Goal: Information Seeking & Learning: Find specific fact

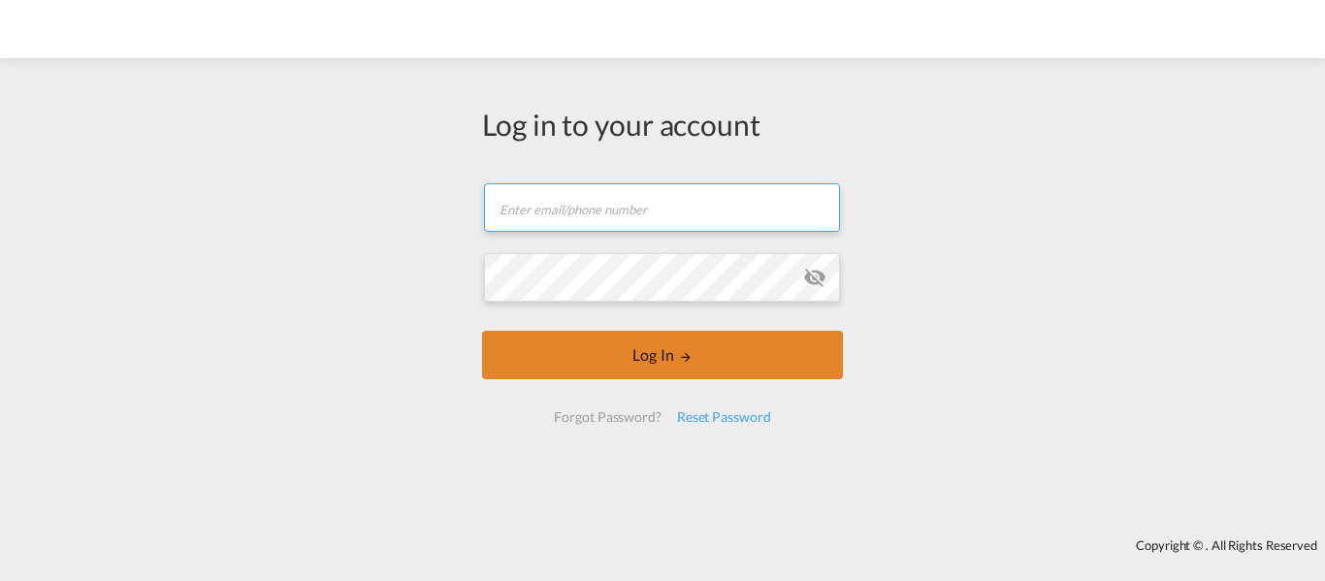
type input "[EMAIL_ADDRESS][DOMAIN_NAME]"
click at [685, 370] on button "Log In" at bounding box center [662, 355] width 361 height 49
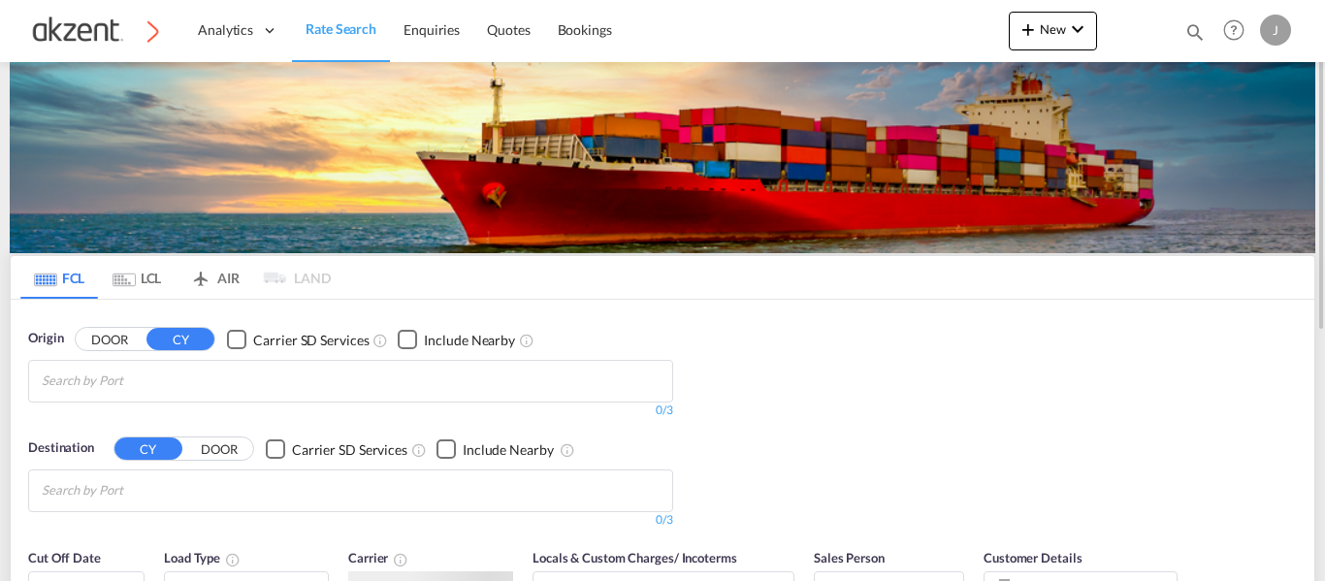
click at [1195, 34] on md-icon "icon-magnify" at bounding box center [1194, 31] width 21 height 21
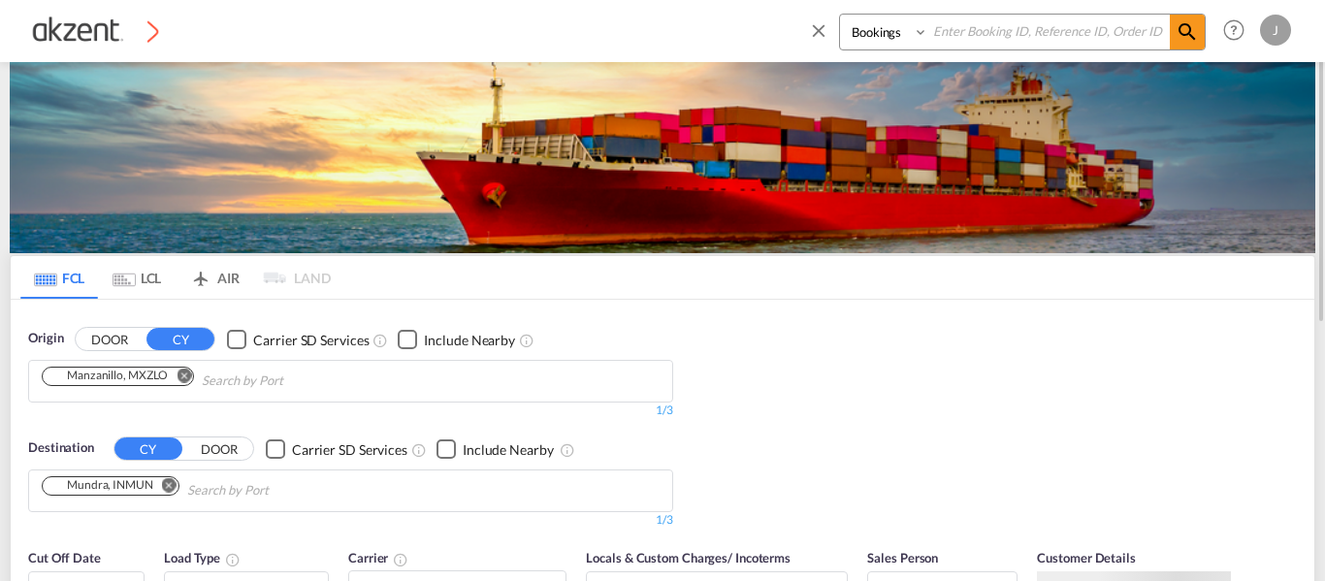
click at [890, 40] on select "Bookings Quotes Enquiries" at bounding box center [886, 32] width 92 height 35
select select "Quotes"
click at [840, 15] on select "Bookings Quotes Enquiries" at bounding box center [886, 32] width 92 height 35
click at [956, 22] on input at bounding box center [1049, 32] width 242 height 34
paste input "AKZ000007674"
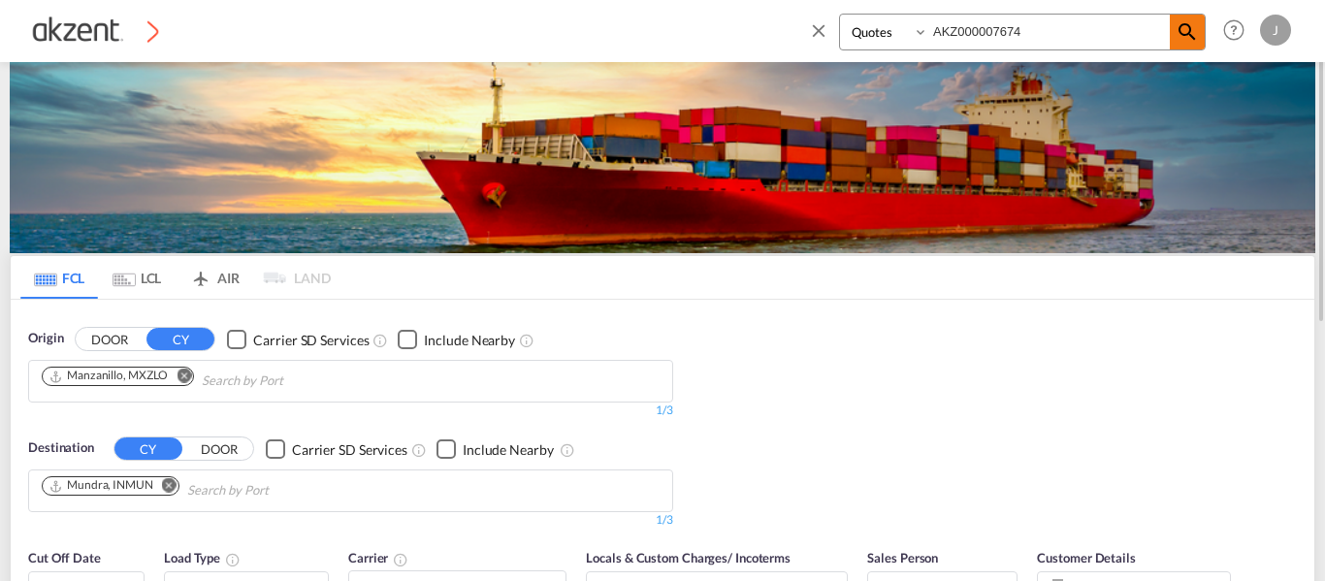
type input "AKZ000007674"
click at [1185, 28] on md-icon "icon-magnify" at bounding box center [1187, 31] width 23 height 23
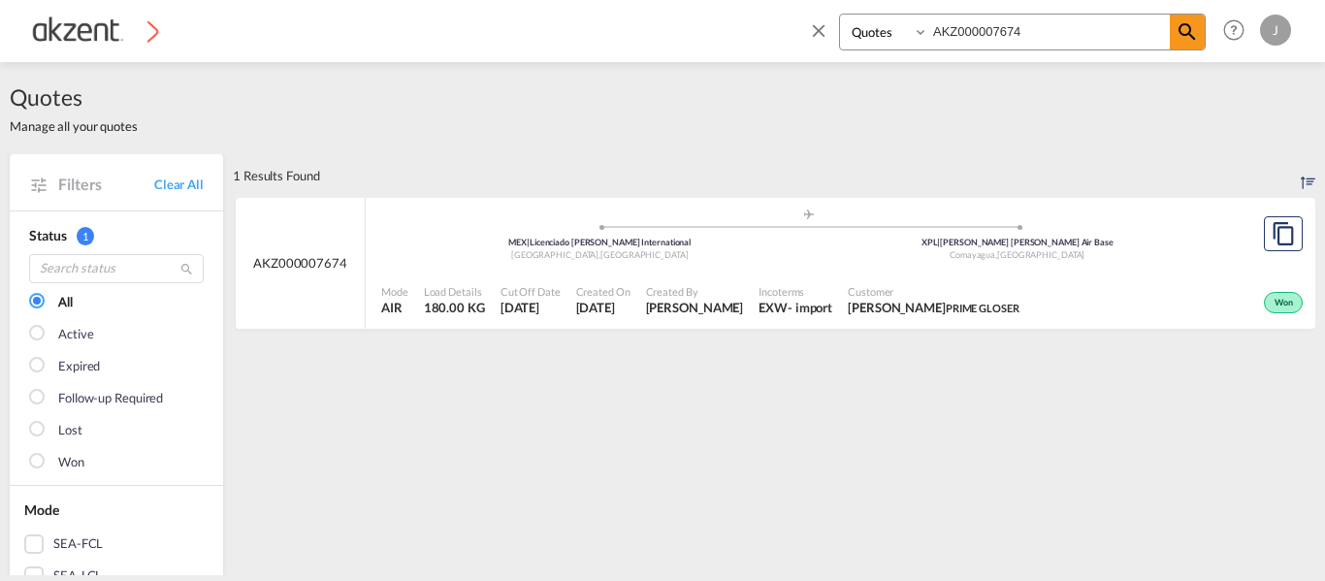
click at [834, 264] on div ".a{fill:#aaa8ad;} .a{fill:#aaa8ad;} MEX | Licenciado [PERSON_NAME] Internationa…" at bounding box center [808, 237] width 855 height 58
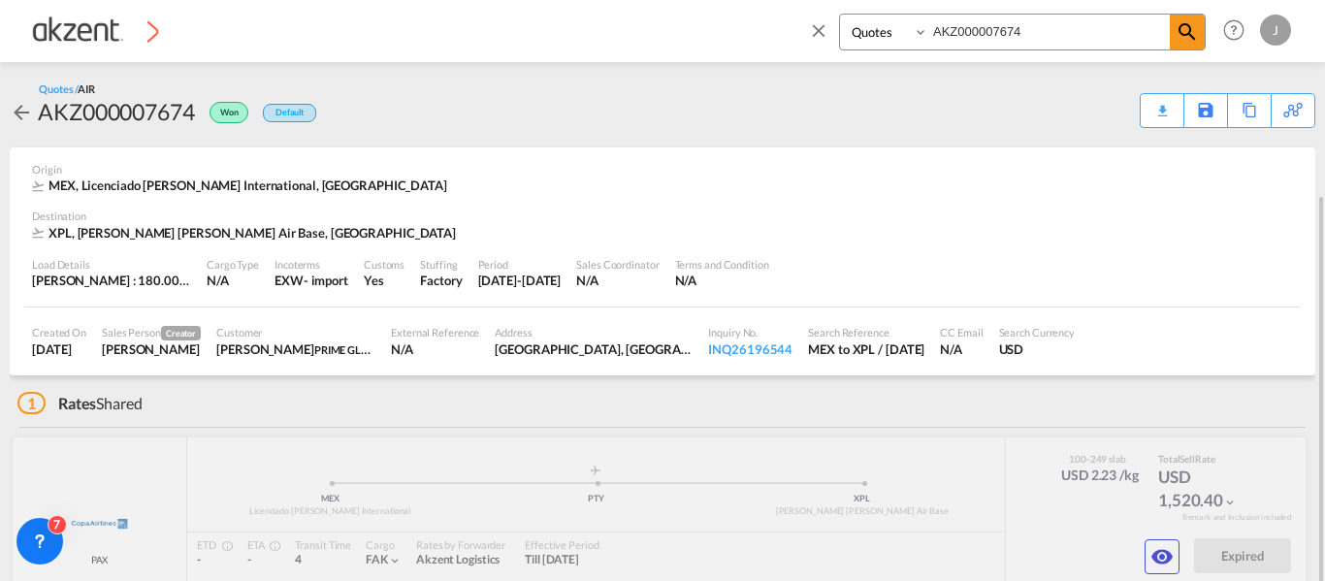
scroll to position [105, 0]
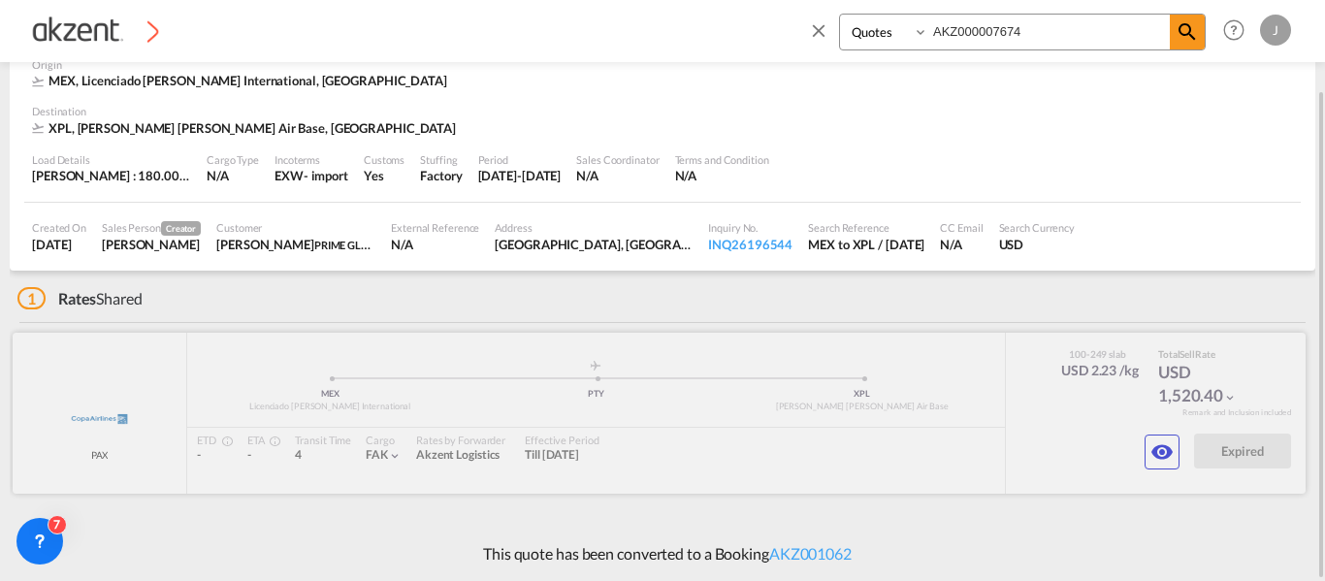
click at [1151, 455] on md-icon "icon-eye" at bounding box center [1161, 451] width 23 height 23
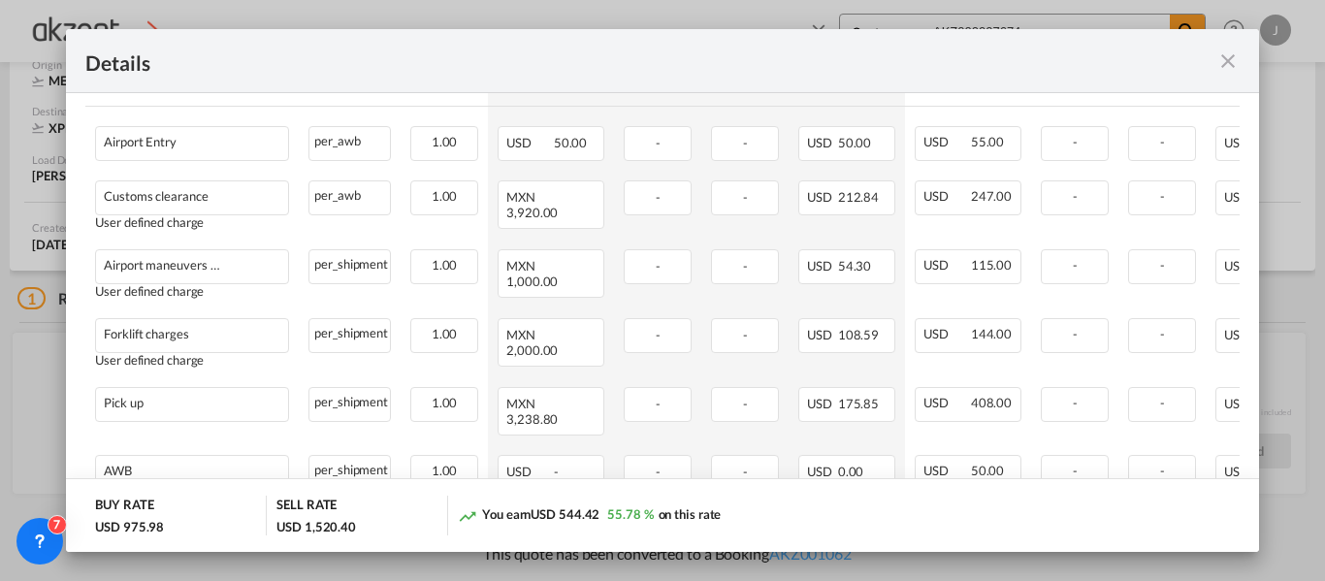
scroll to position [873, 0]
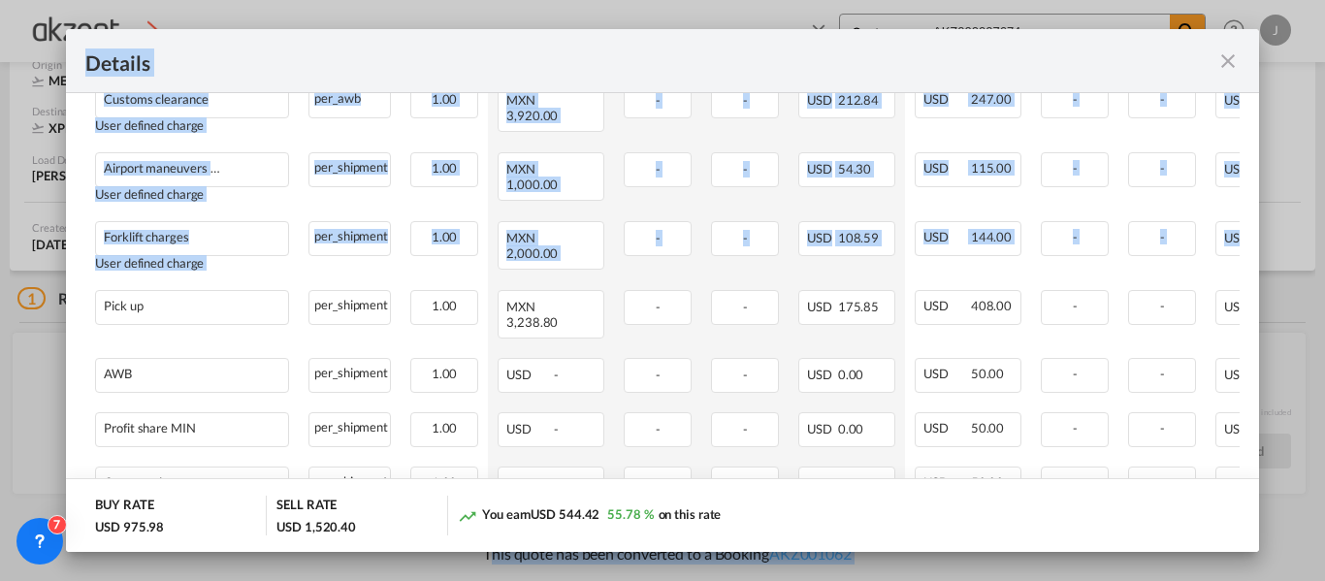
drag, startPoint x: 1283, startPoint y: 230, endPoint x: 452, endPoint y: 627, distance: 921.2
click at [452, 580] on html "Analytics Dashboard Rate Search Enquiries Quotes Bookings Bookings Quotes Enqui…" at bounding box center [662, 290] width 1325 height 581
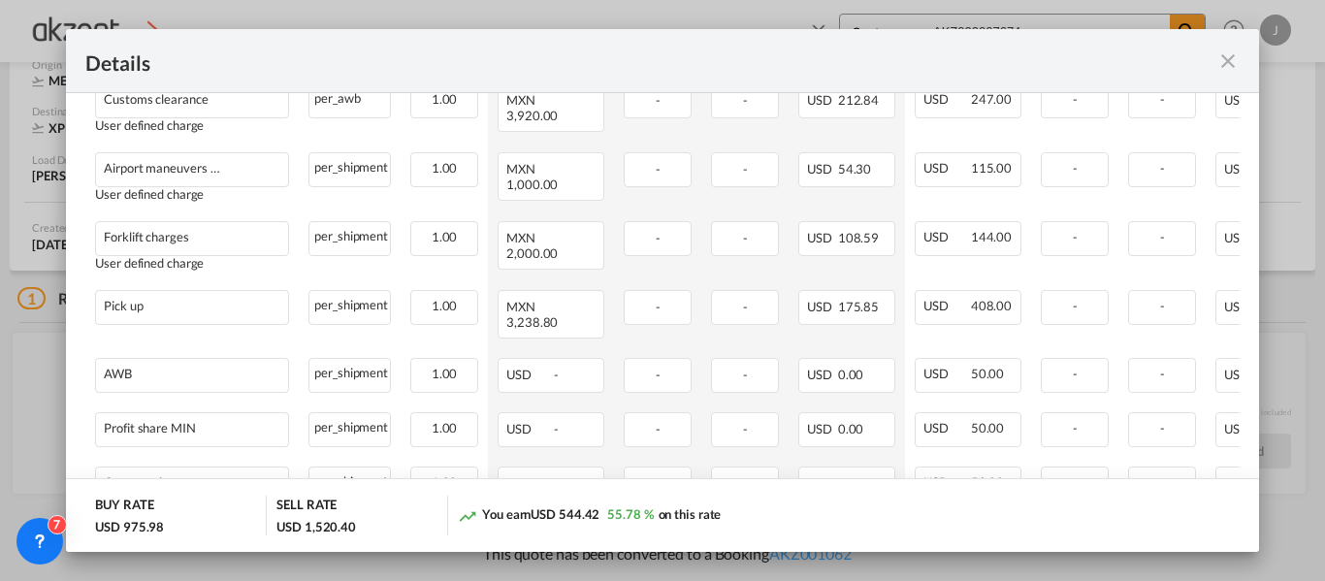
click at [881, 502] on div "You earn USD 544.42 55.78 % on this rate" at bounding box center [849, 516] width 782 height 40
click at [1220, 57] on md-icon "icon-close fg-AAA8AD m-0 cursor" at bounding box center [1227, 60] width 23 height 23
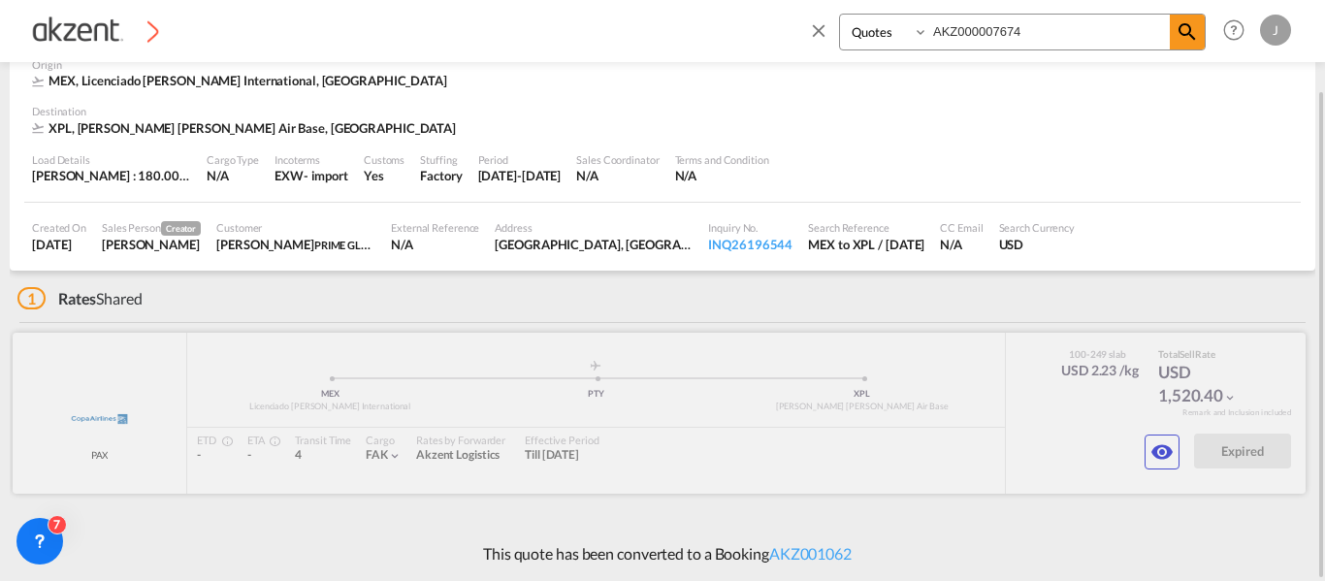
click at [1170, 440] on md-icon "icon-eye" at bounding box center [1161, 451] width 23 height 23
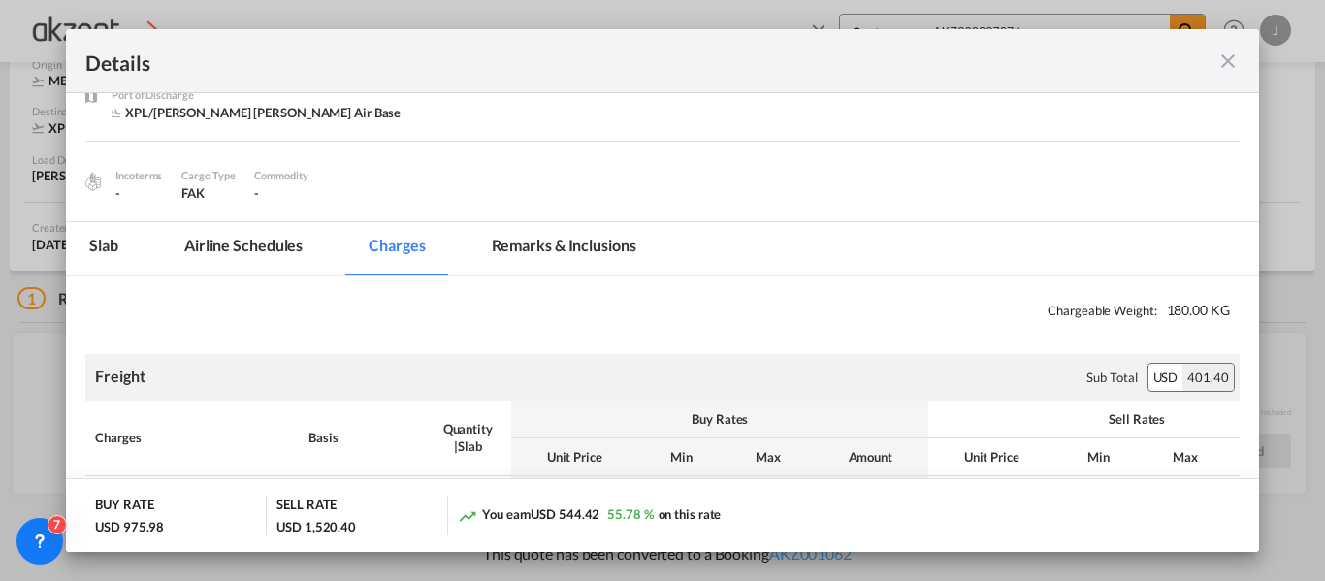
scroll to position [291, 0]
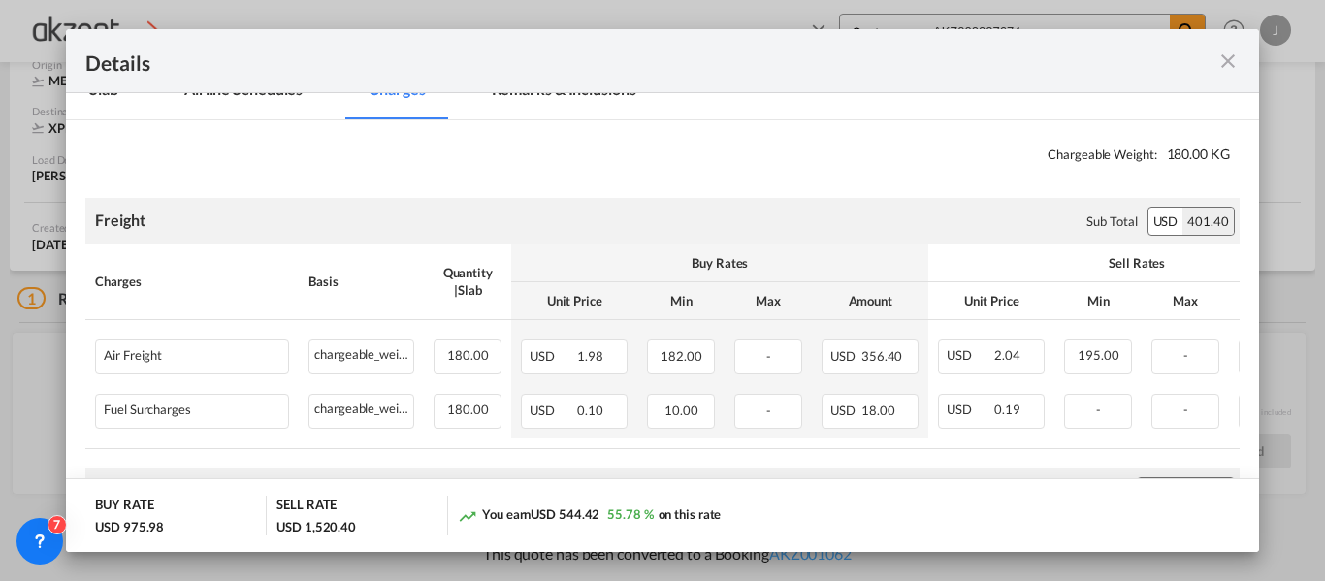
click at [1228, 63] on md-icon "icon-close fg-AAA8AD m-0 cursor" at bounding box center [1227, 60] width 23 height 23
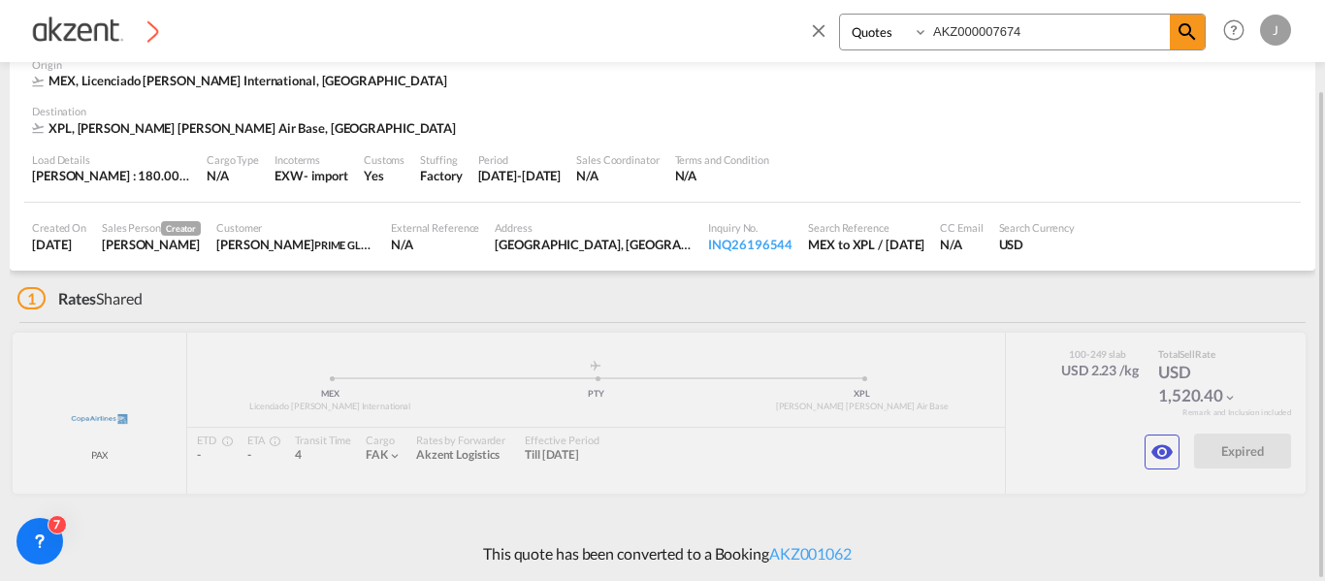
click at [226, 304] on div "1 Rates Shared" at bounding box center [666, 294] width 1298 height 47
